Goal: Transaction & Acquisition: Obtain resource

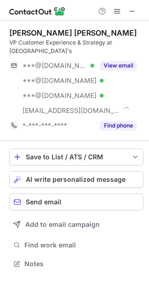
scroll to position [257, 149]
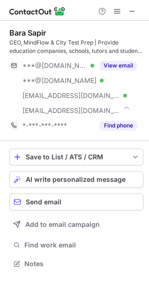
scroll to position [257, 149]
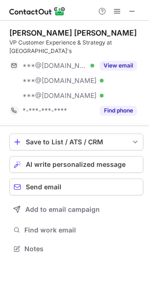
scroll to position [242, 149]
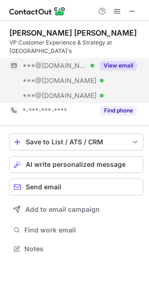
click at [124, 68] on button "View email" at bounding box center [118, 65] width 37 height 9
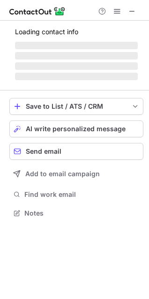
scroll to position [242, 149]
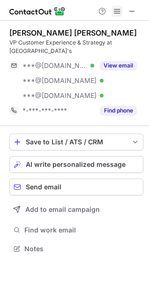
click at [118, 11] on span at bounding box center [116, 10] width 7 height 7
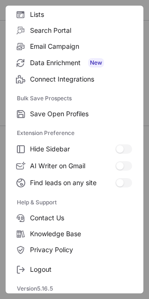
scroll to position [91, 0]
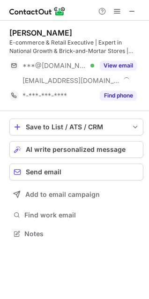
scroll to position [227, 149]
click at [117, 10] on span at bounding box center [116, 10] width 7 height 7
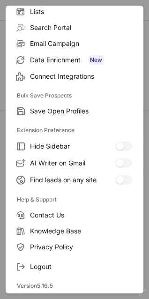
scroll to position [0, 0]
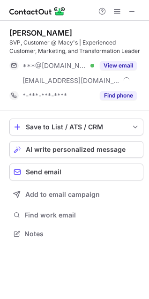
scroll to position [227, 149]
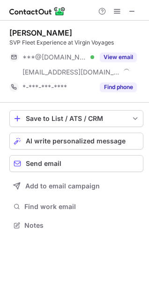
scroll to position [219, 149]
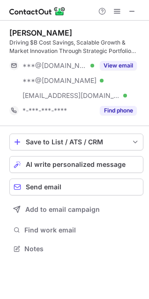
scroll to position [242, 149]
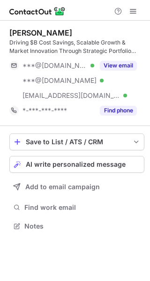
scroll to position [219, 150]
click at [137, 11] on button at bounding box center [132, 11] width 11 height 11
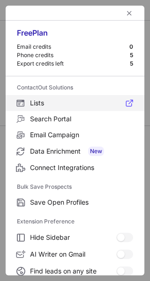
scroll to position [109, 0]
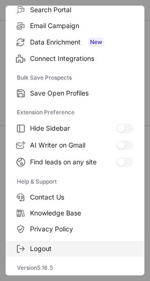
click at [59, 248] on span "Logout" at bounding box center [81, 248] width 103 height 8
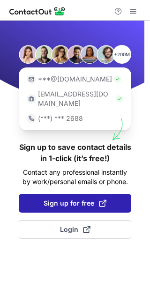
click at [98, 200] on button "Sign up for free" at bounding box center [75, 203] width 112 height 19
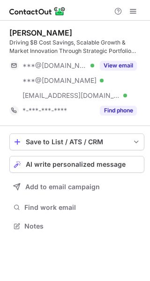
scroll to position [219, 150]
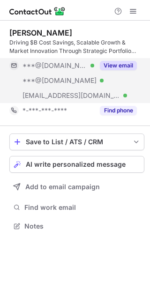
click at [118, 68] on button "View email" at bounding box center [118, 65] width 37 height 9
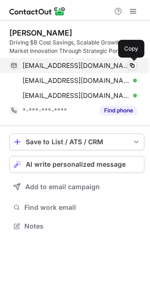
click at [130, 65] on span at bounding box center [131, 65] width 7 height 7
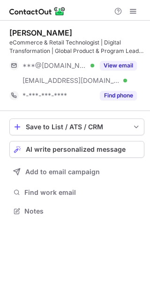
scroll to position [205, 150]
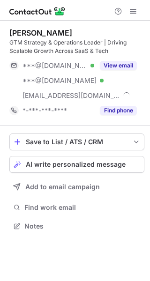
scroll to position [219, 150]
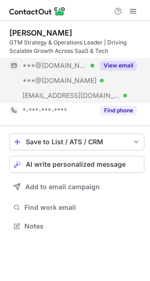
click at [124, 63] on button "View email" at bounding box center [118, 65] width 37 height 9
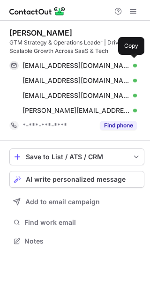
scroll to position [234, 150]
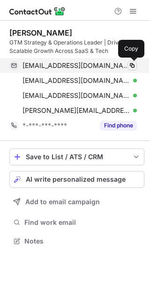
click at [131, 65] on span at bounding box center [131, 65] width 7 height 7
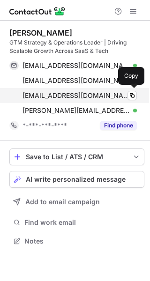
scroll to position [234, 150]
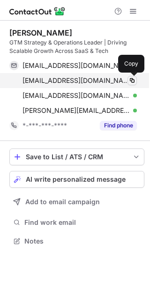
click at [131, 80] on span at bounding box center [131, 80] width 7 height 7
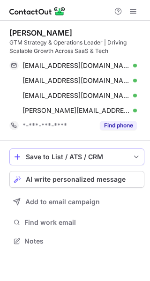
scroll to position [234, 150]
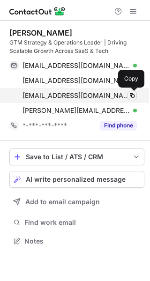
click at [130, 95] on span at bounding box center [131, 95] width 7 height 7
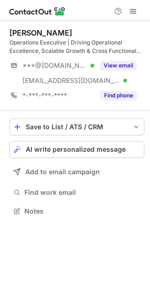
scroll to position [205, 150]
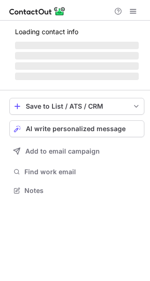
scroll to position [190, 150]
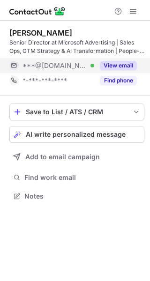
click at [123, 68] on button "View email" at bounding box center [118, 65] width 37 height 9
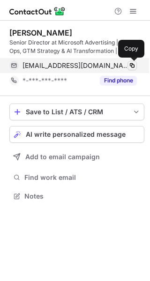
click at [131, 66] on span at bounding box center [131, 65] width 7 height 7
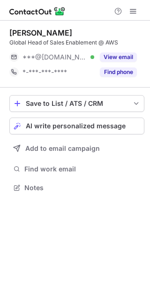
scroll to position [181, 150]
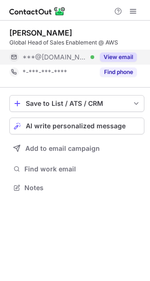
click at [124, 60] on button "View email" at bounding box center [118, 56] width 37 height 9
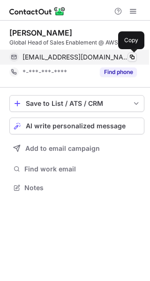
click at [131, 59] on span at bounding box center [131, 56] width 7 height 7
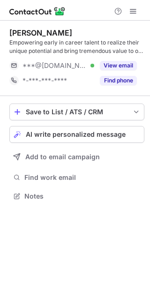
scroll to position [190, 150]
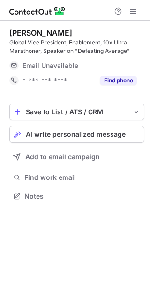
scroll to position [190, 150]
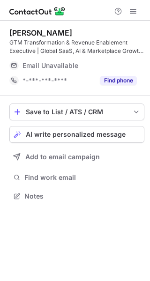
scroll to position [190, 150]
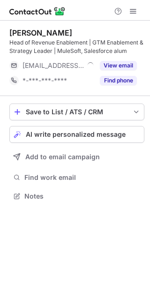
scroll to position [190, 150]
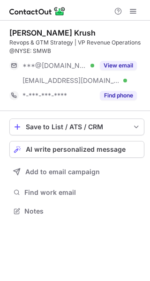
scroll to position [205, 150]
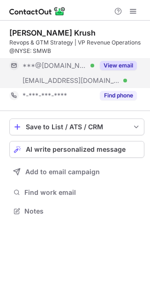
click at [115, 63] on button "View email" at bounding box center [118, 65] width 37 height 9
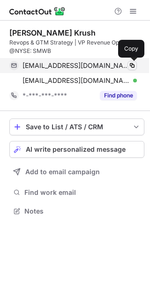
click at [128, 63] on span at bounding box center [131, 65] width 7 height 7
